Goal: Transaction & Acquisition: Purchase product/service

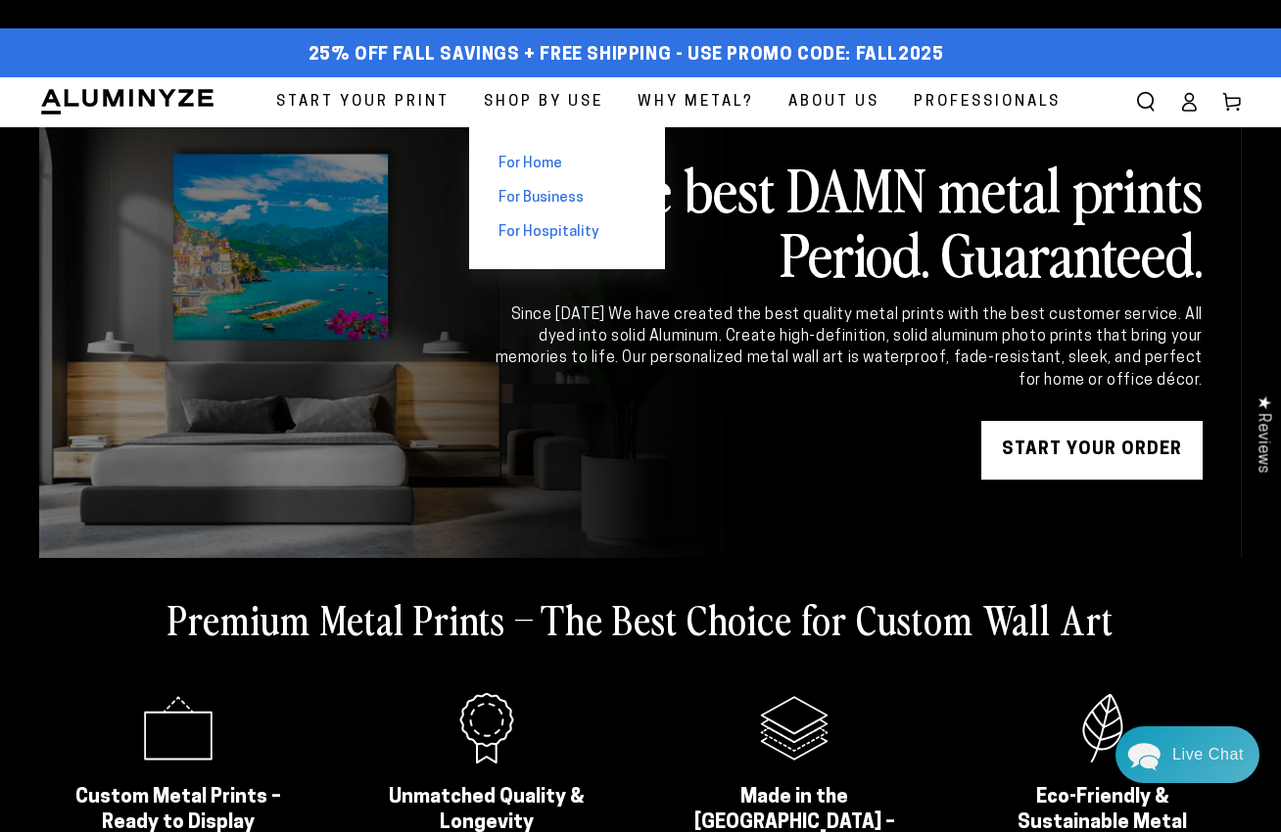
click at [550, 189] on span "For Business" at bounding box center [540, 198] width 85 height 21
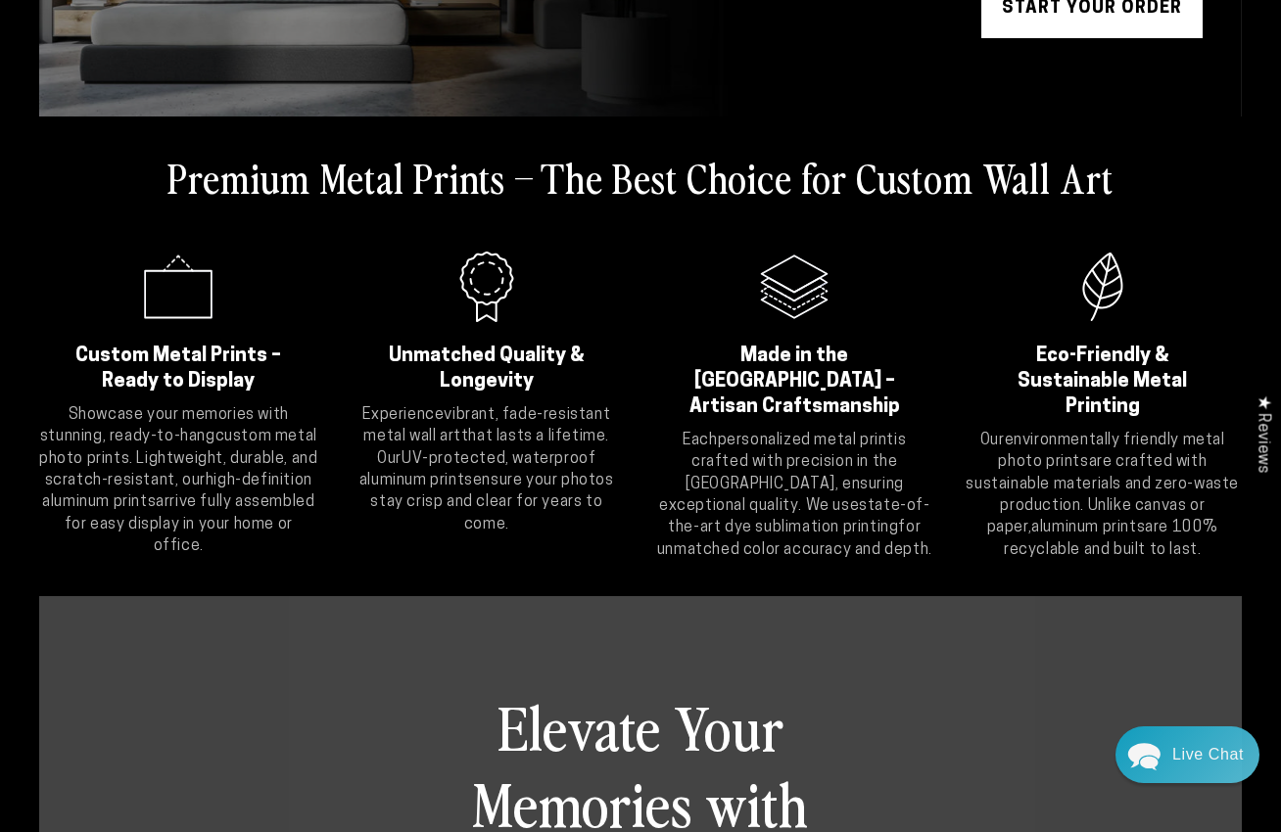
scroll to position [652, 0]
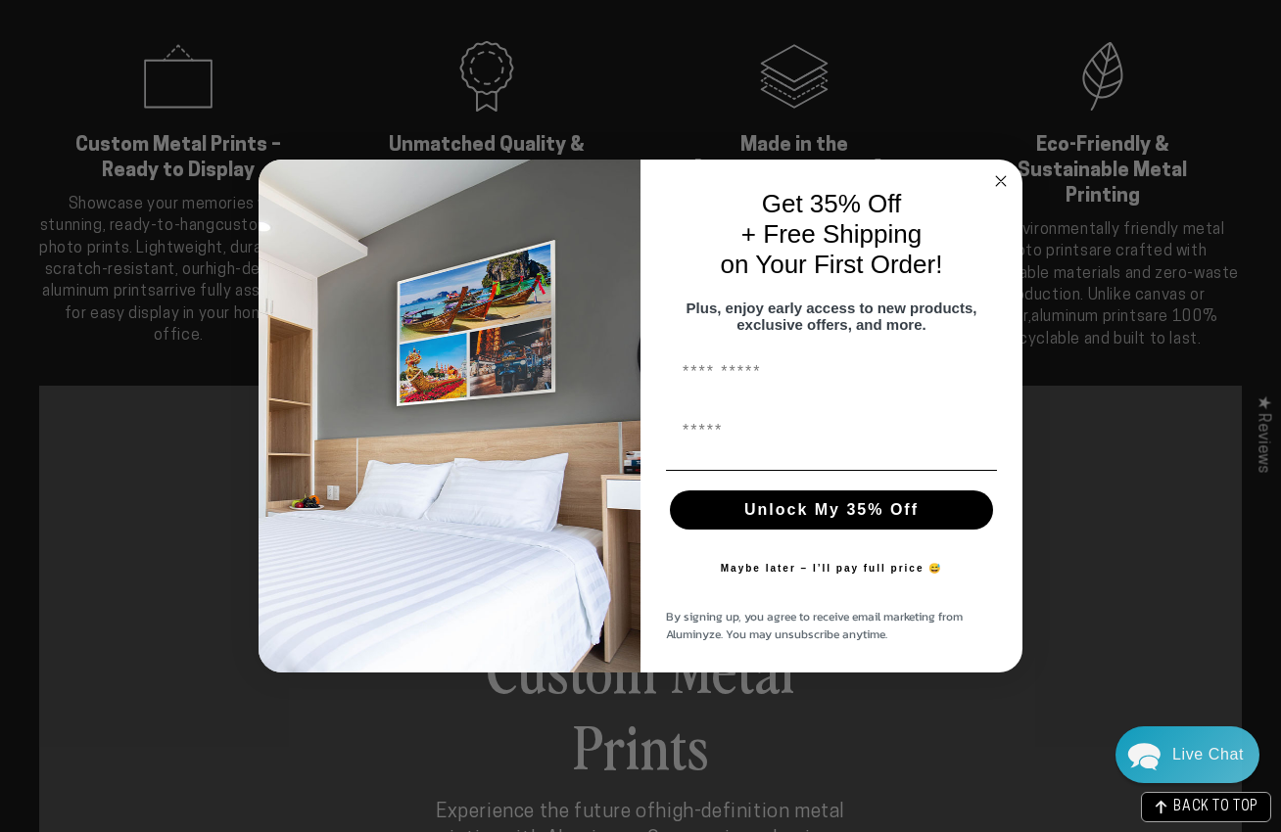
click at [997, 170] on circle "Close dialog" at bounding box center [1001, 181] width 23 height 23
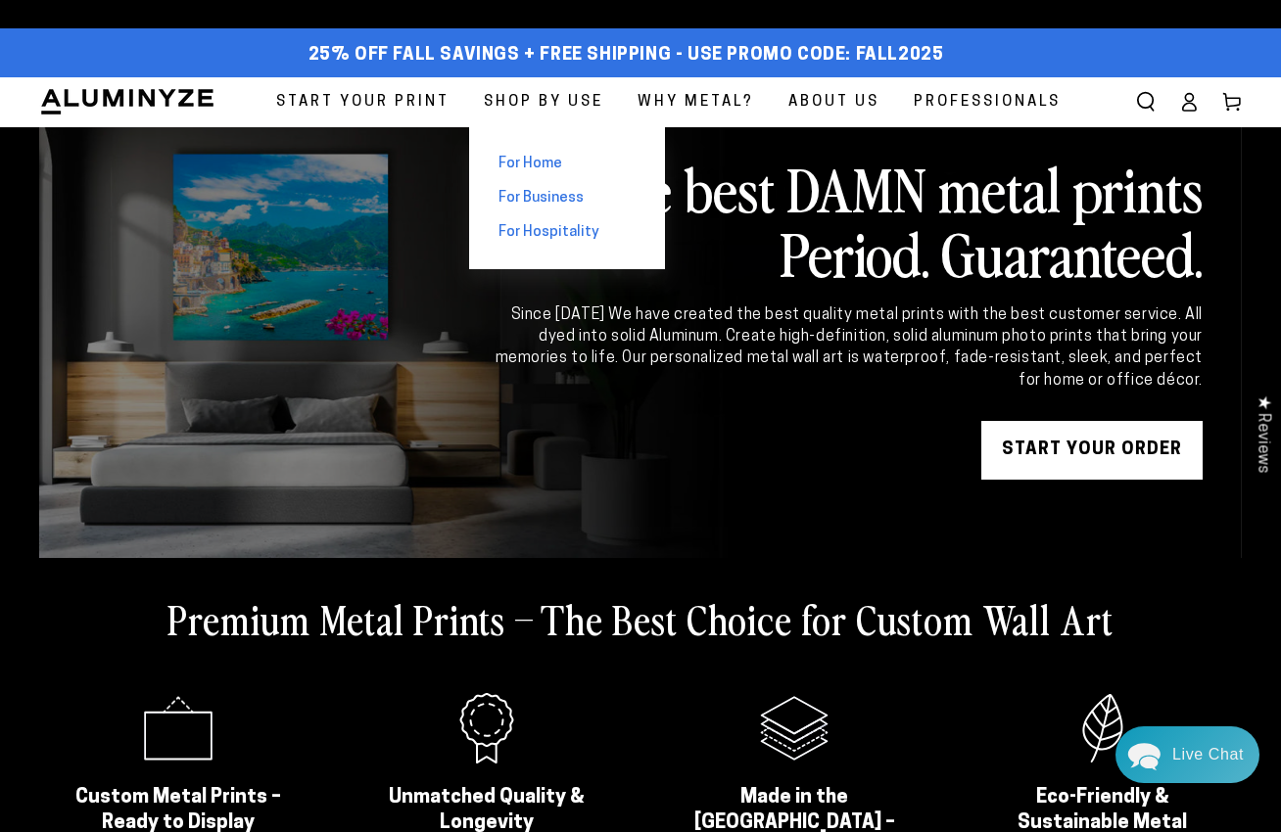
scroll to position [0, 0]
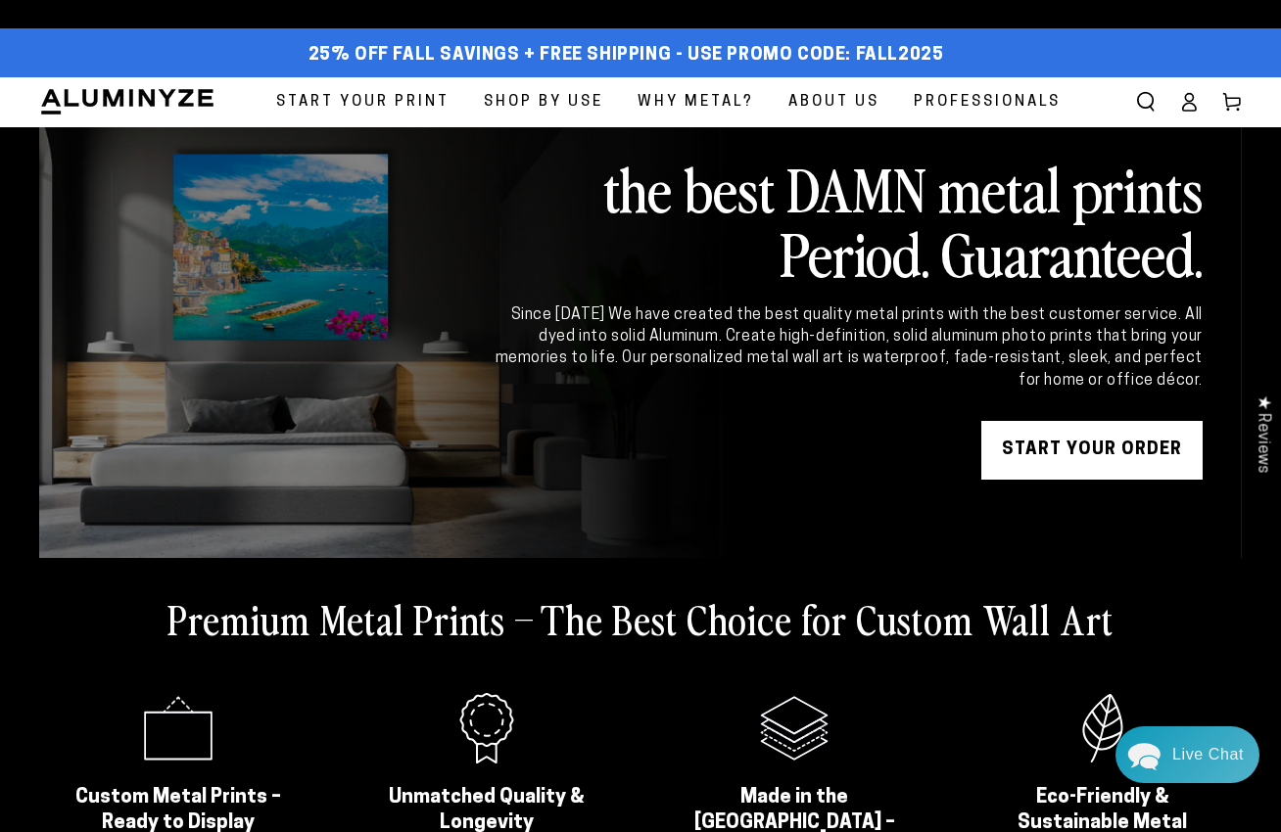
click at [698, 102] on span "Why Metal?" at bounding box center [695, 102] width 116 height 26
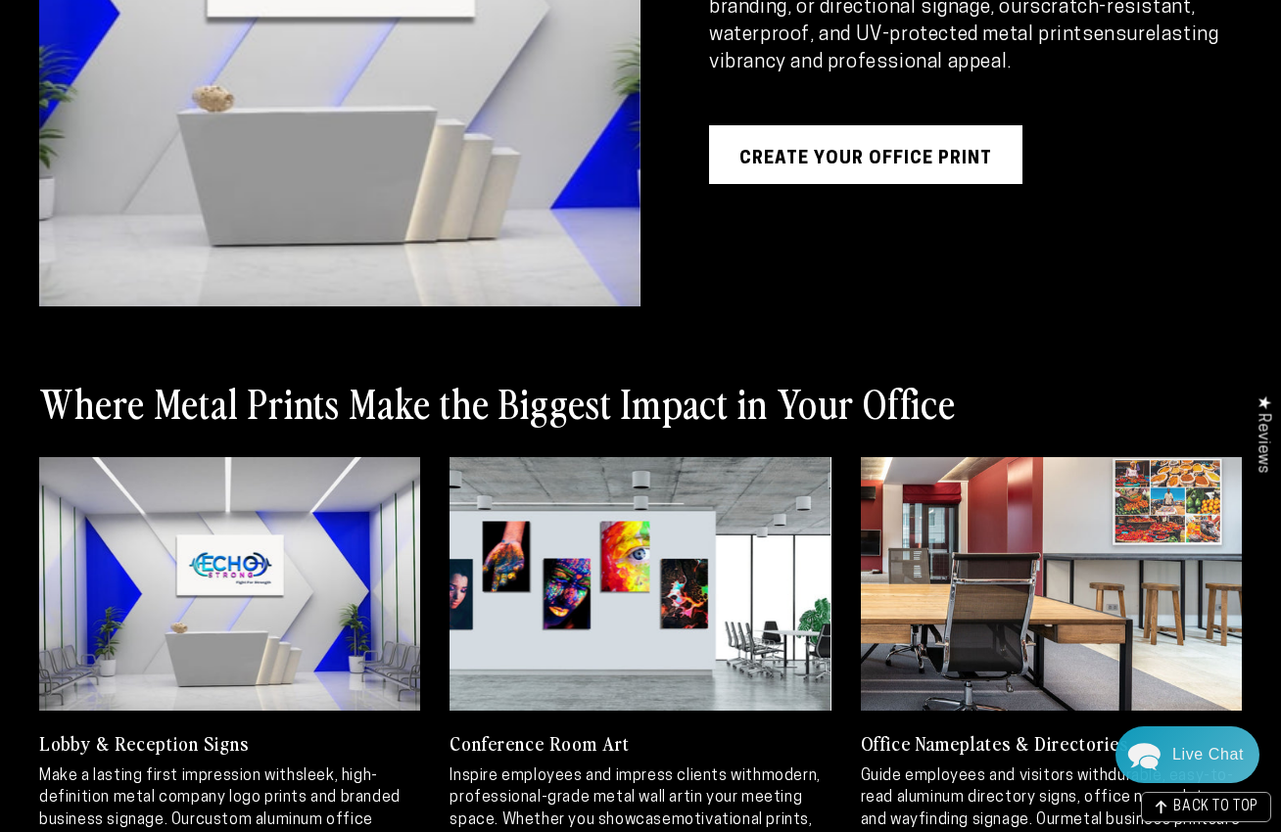
scroll to position [1620, 0]
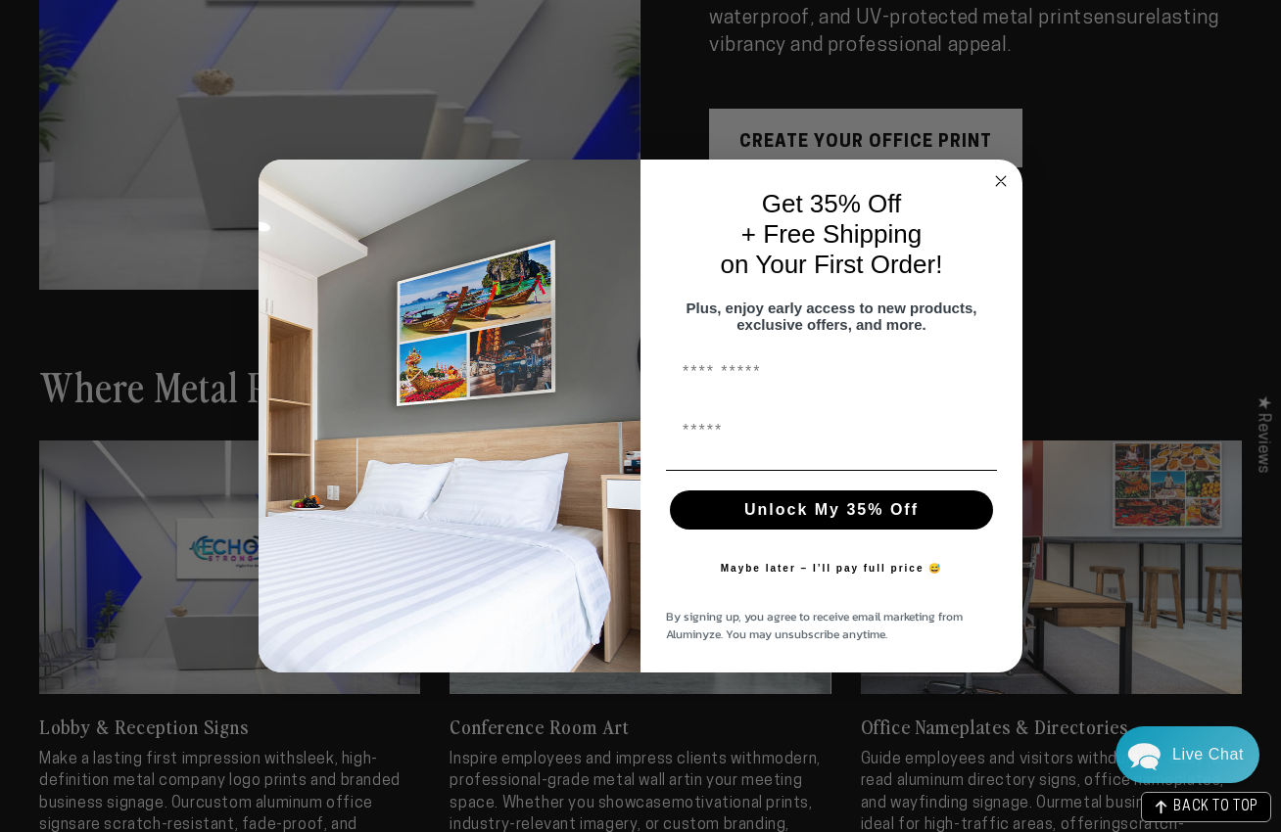
click at [999, 172] on circle "Close dialog" at bounding box center [1001, 181] width 23 height 23
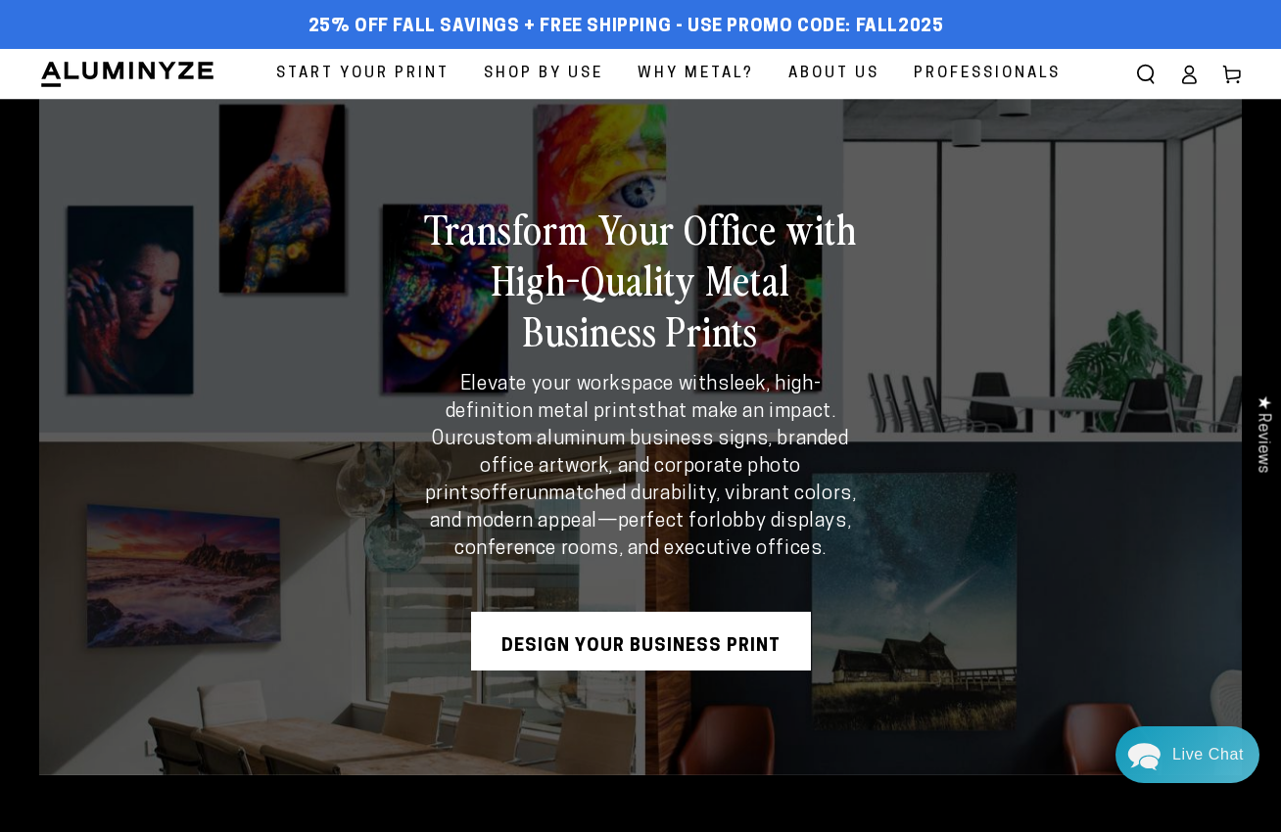
scroll to position [0, 0]
click at [378, 69] on span "Start Your Print" at bounding box center [362, 74] width 173 height 26
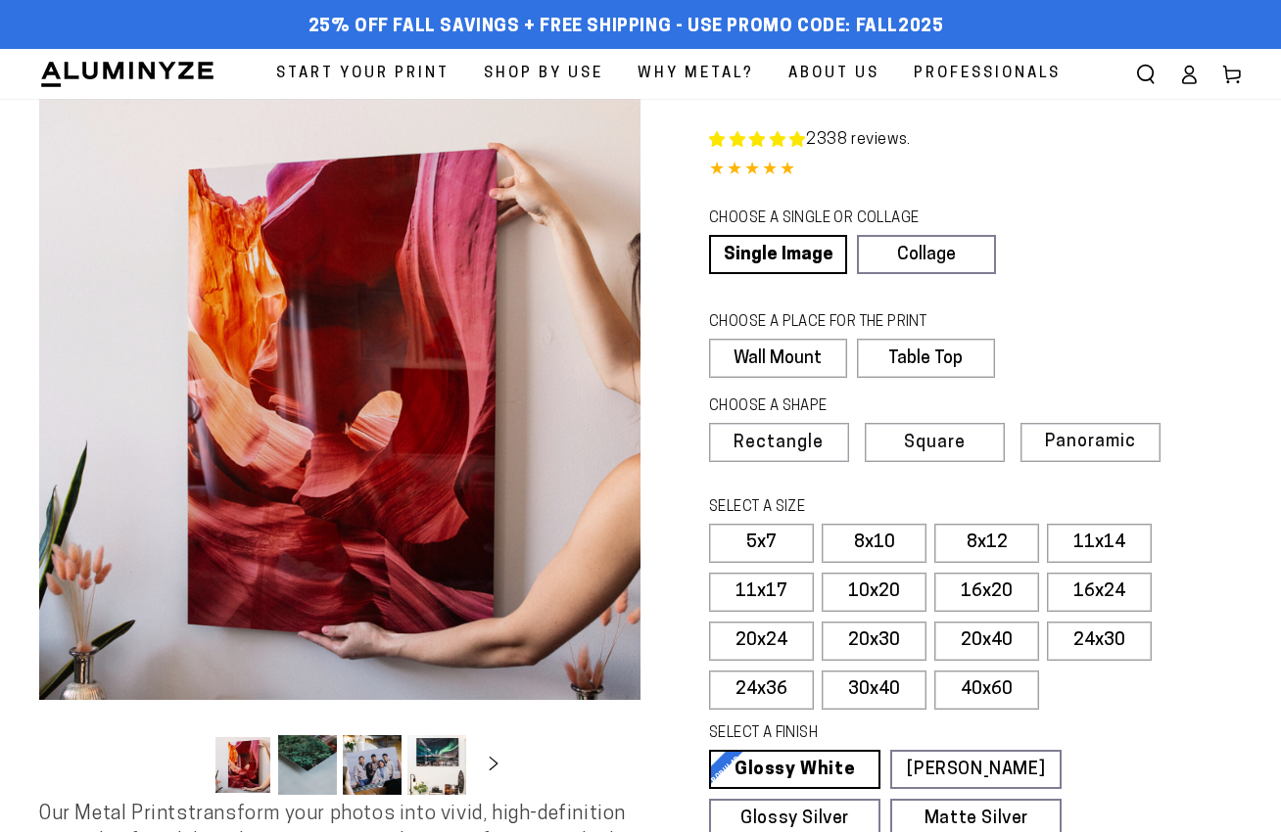
select select "**********"
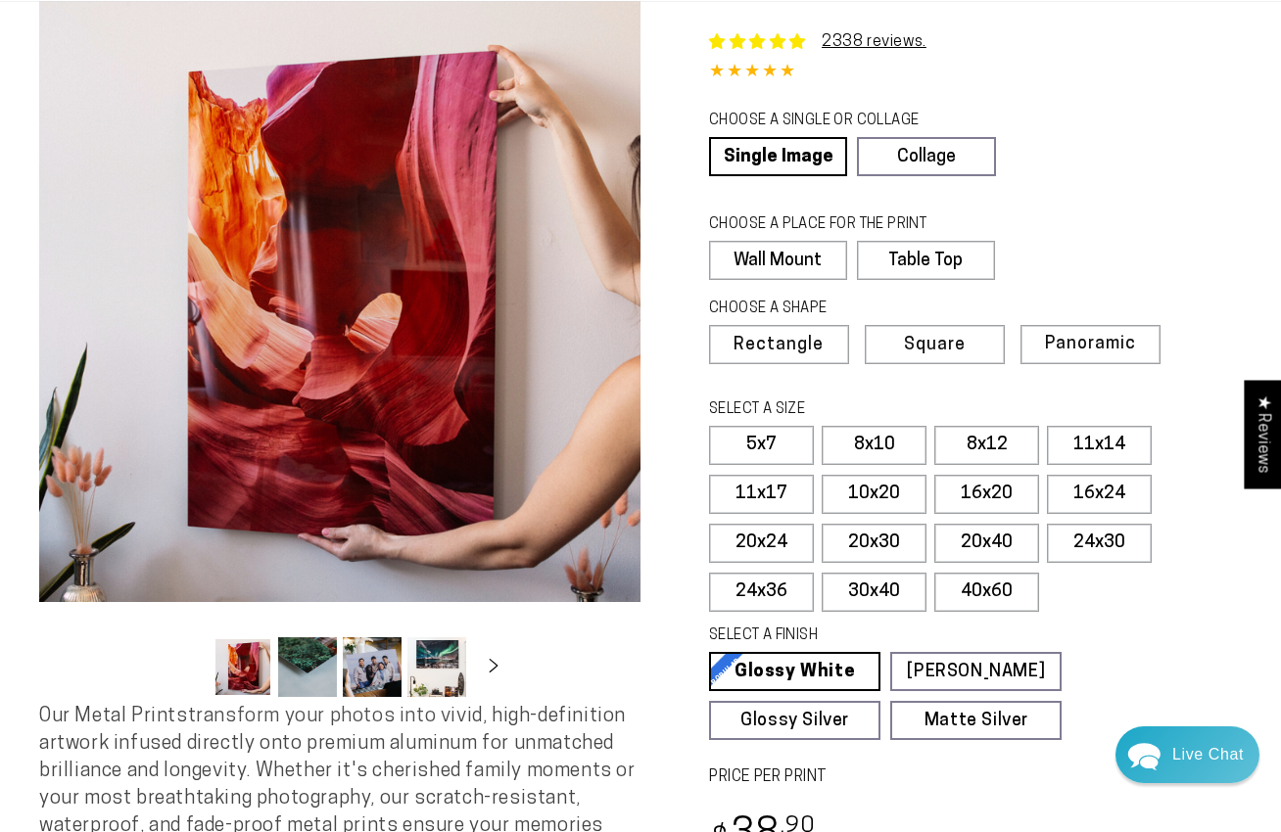
scroll to position [111, 0]
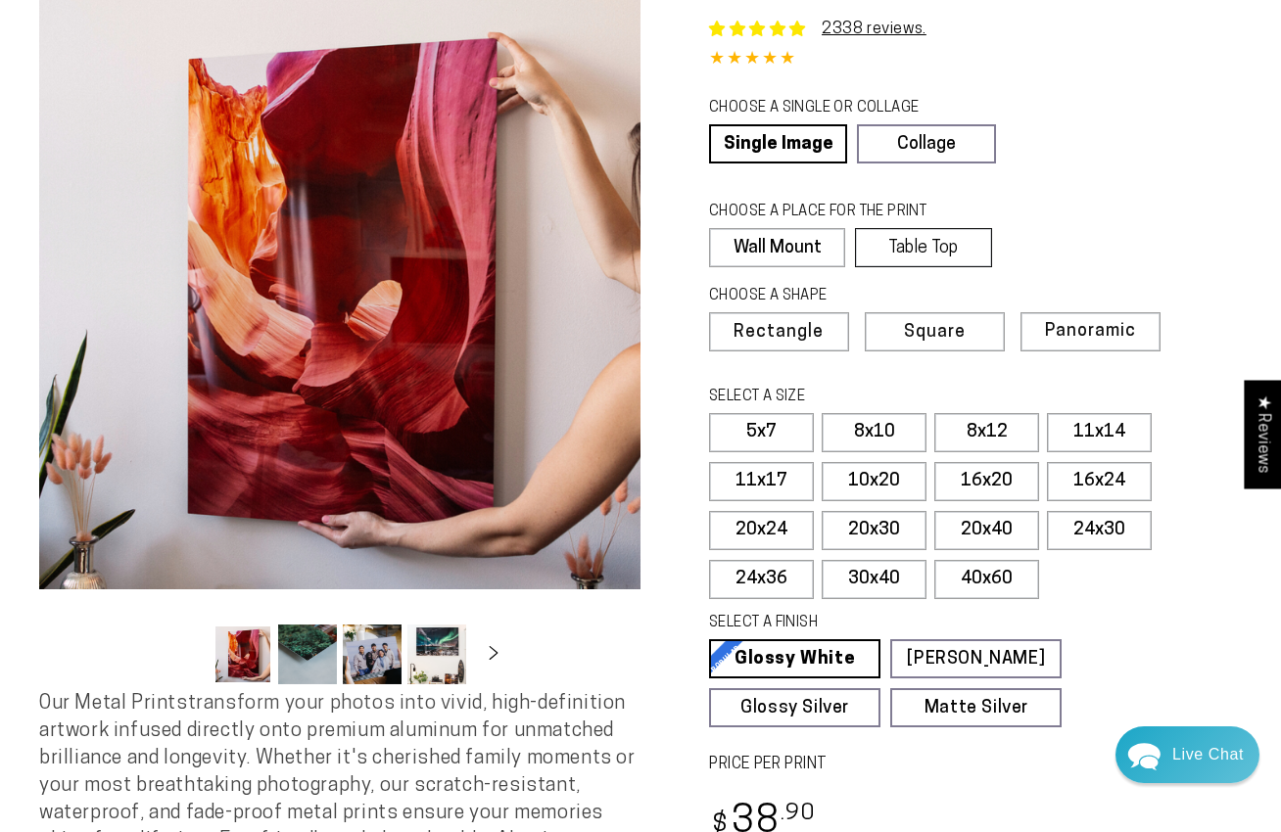
click at [942, 267] on label "Table Top" at bounding box center [923, 247] width 136 height 39
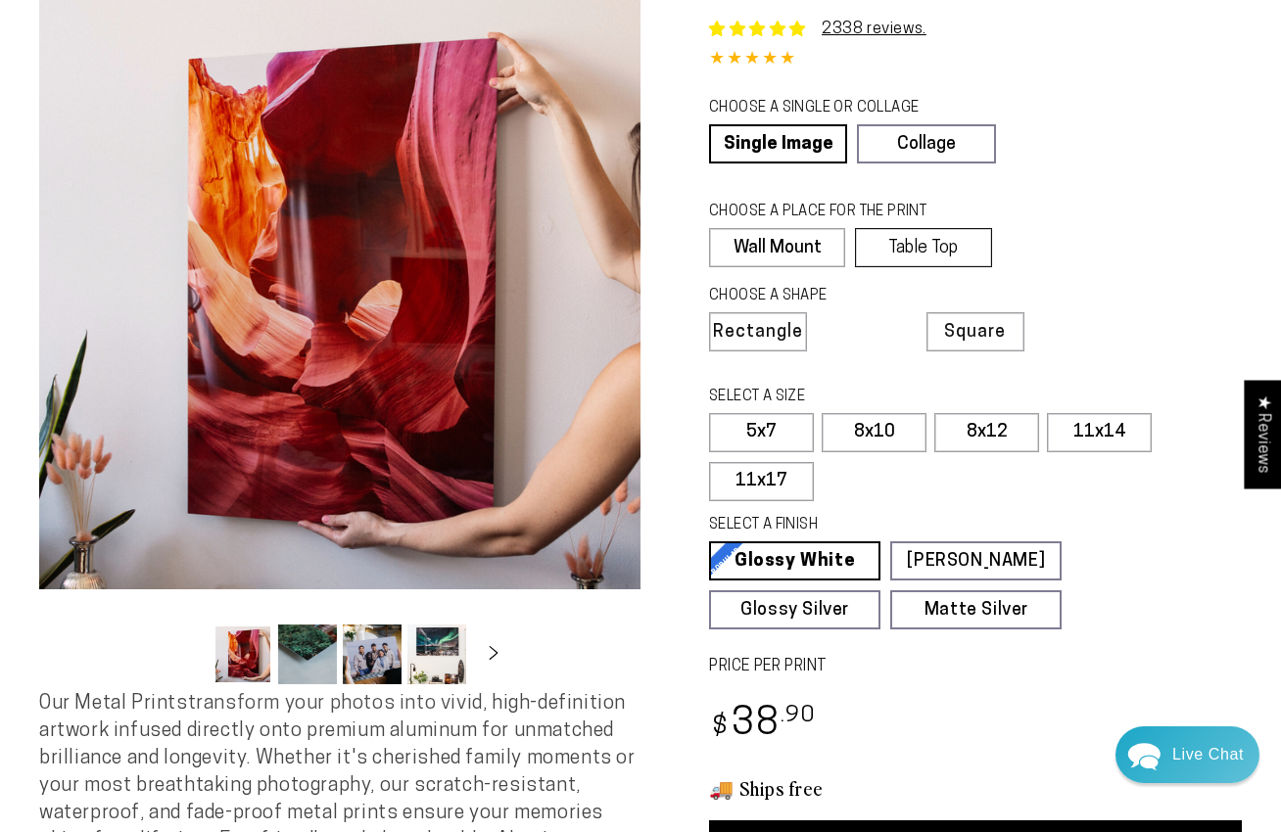
scroll to position [34, 0]
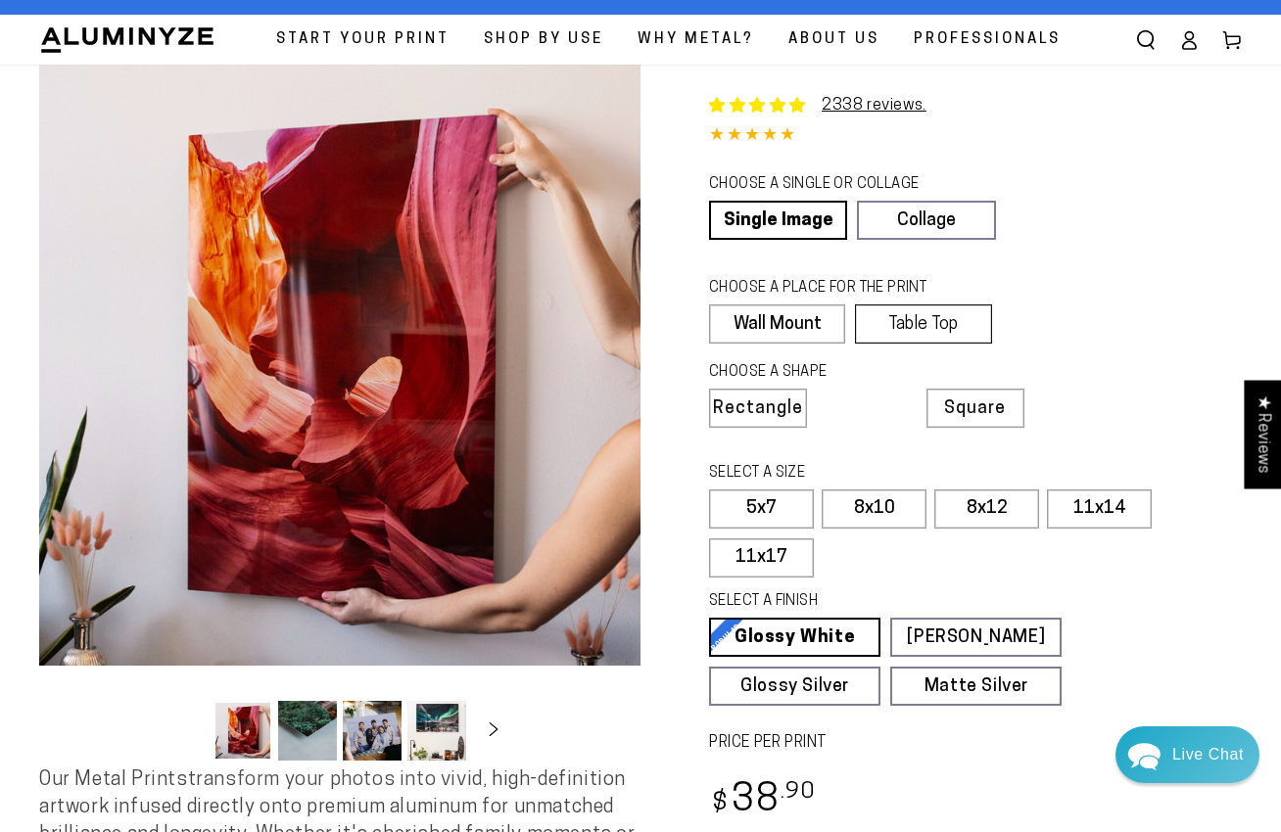
click at [922, 321] on label "Table Top" at bounding box center [923, 323] width 136 height 39
click at [786, 210] on link "Single Image" at bounding box center [778, 220] width 138 height 39
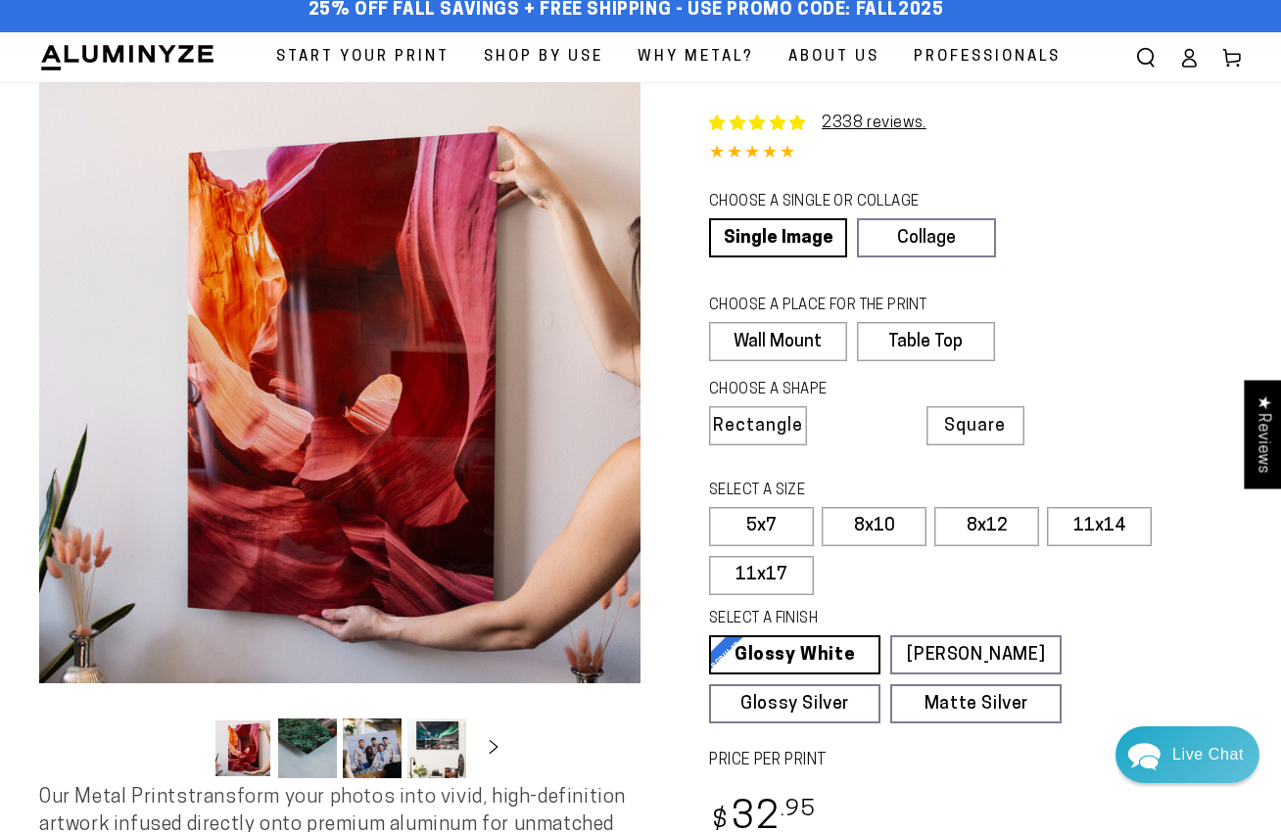
scroll to position [24, 0]
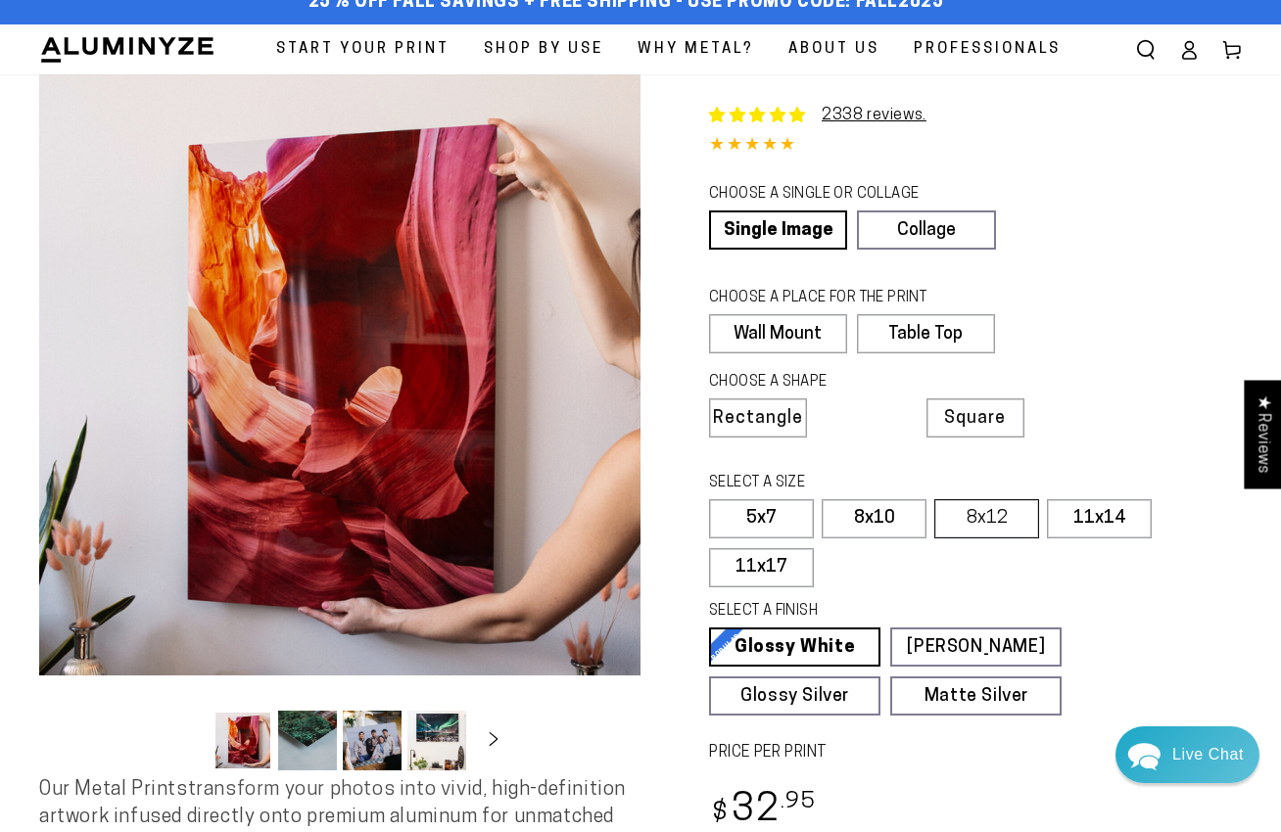
click at [982, 515] on label "8x12" at bounding box center [986, 518] width 105 height 39
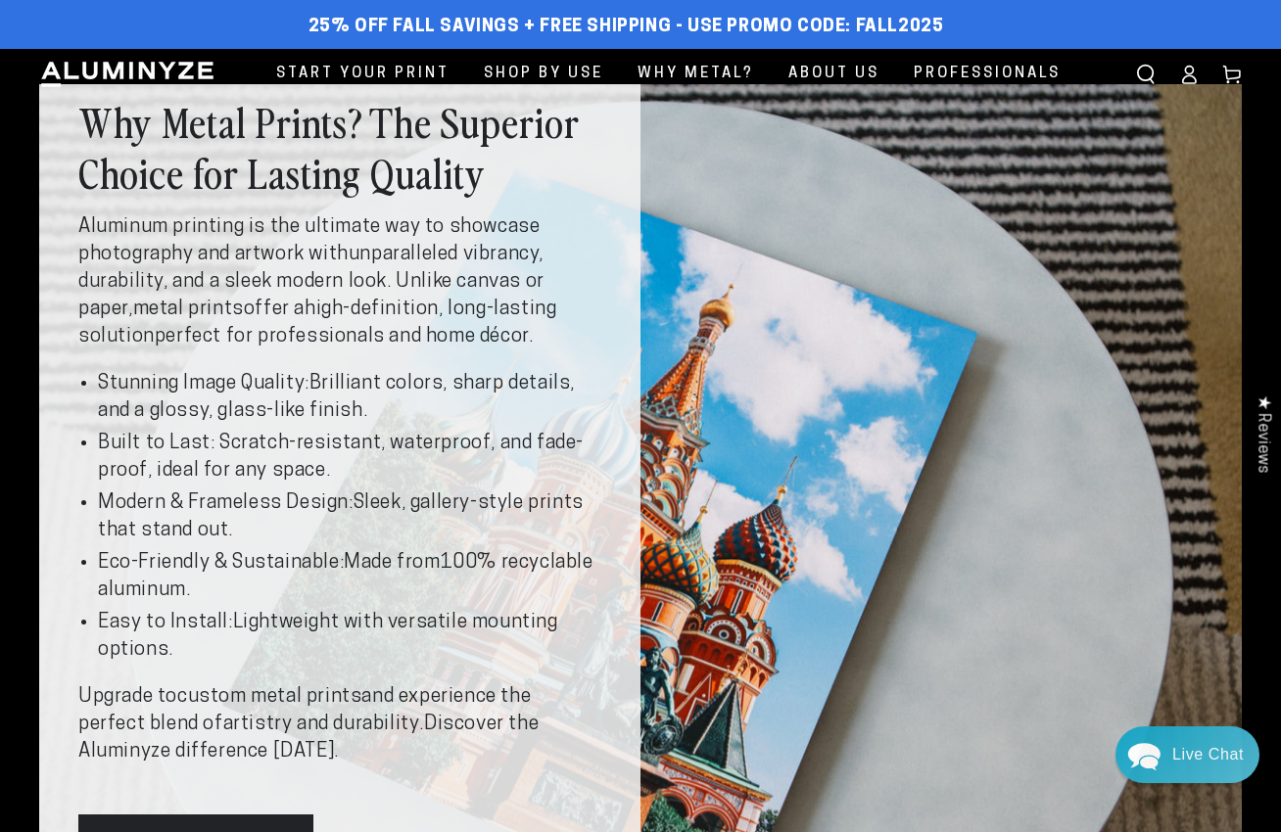
click at [119, 72] on img at bounding box center [127, 74] width 176 height 29
